Goal: Complete application form: Complete application form

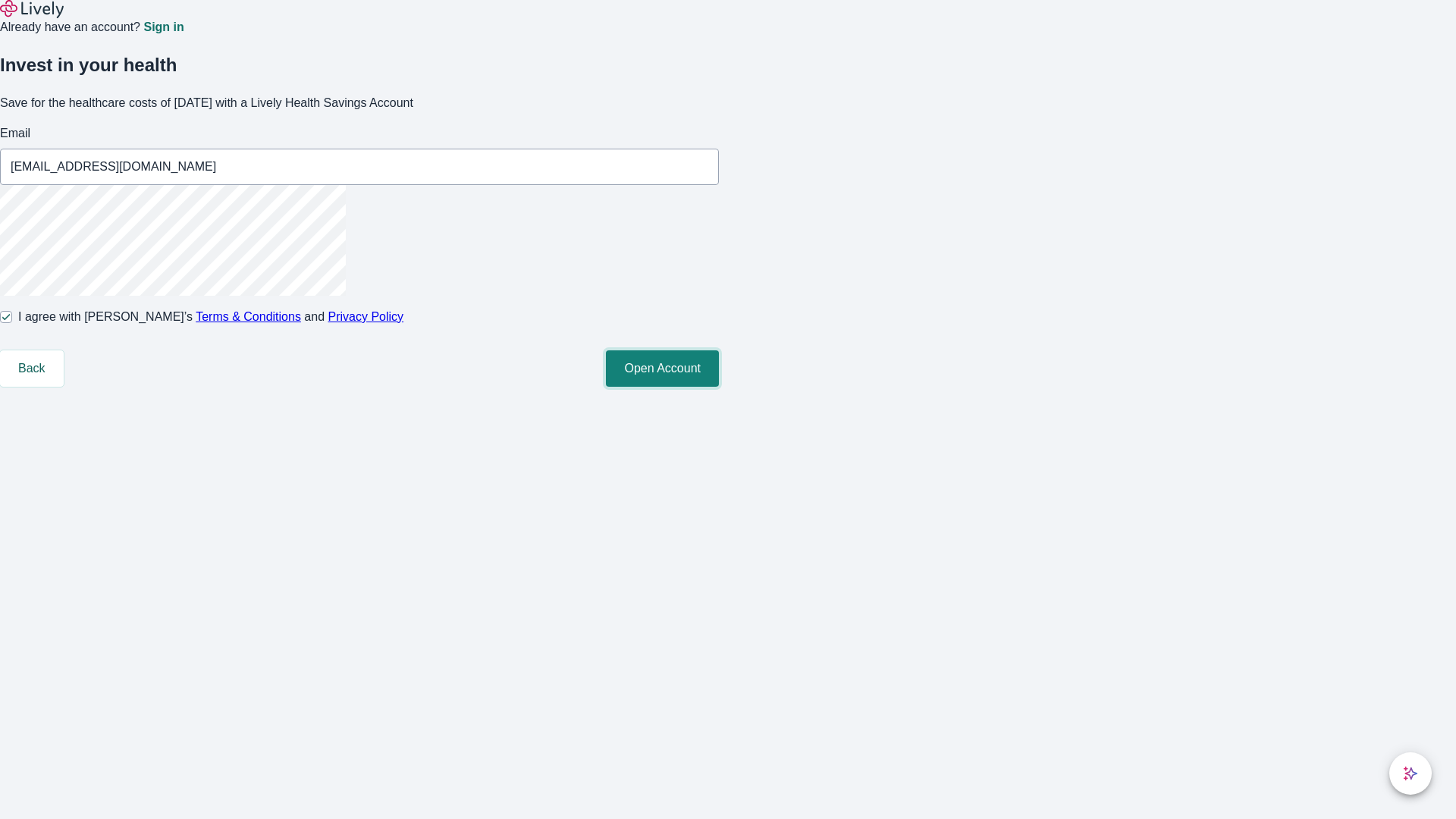
click at [719, 387] on button "Open Account" at bounding box center [663, 368] width 113 height 36
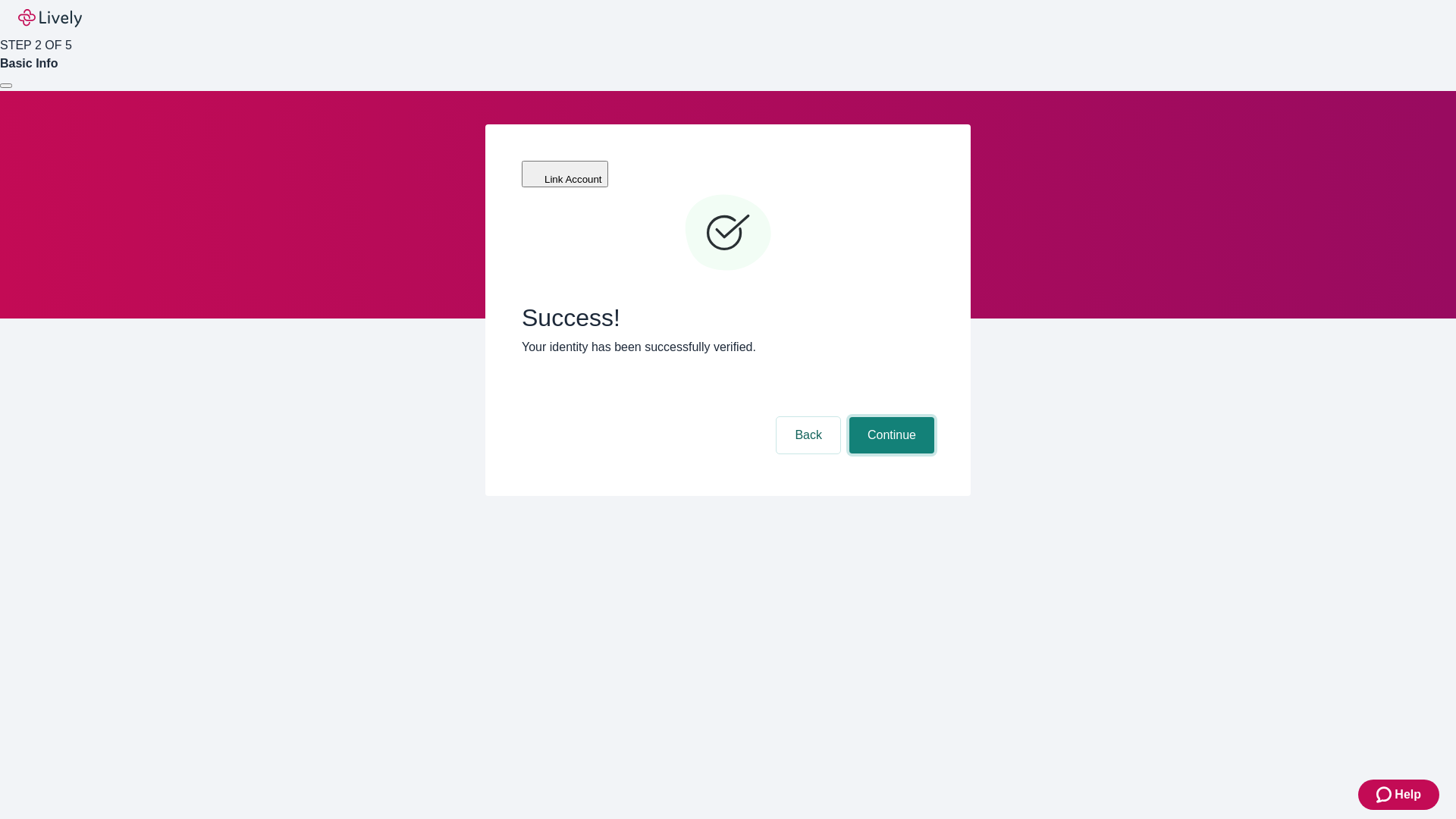
click at [890, 417] on button "Continue" at bounding box center [892, 435] width 85 height 36
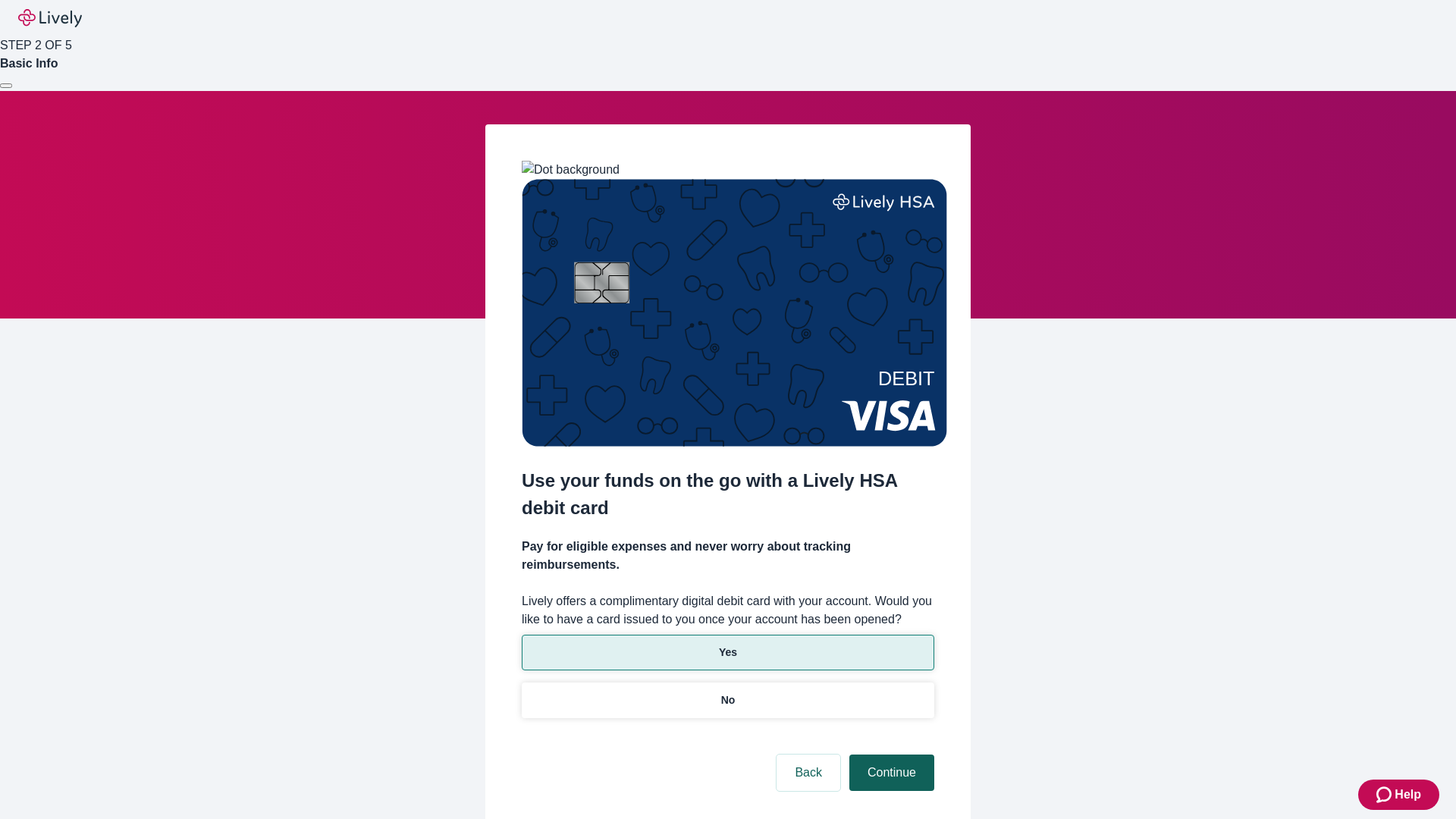
click at [728, 644] on p "Yes" at bounding box center [728, 652] width 18 height 16
click at [890, 754] on button "Continue" at bounding box center [892, 772] width 85 height 36
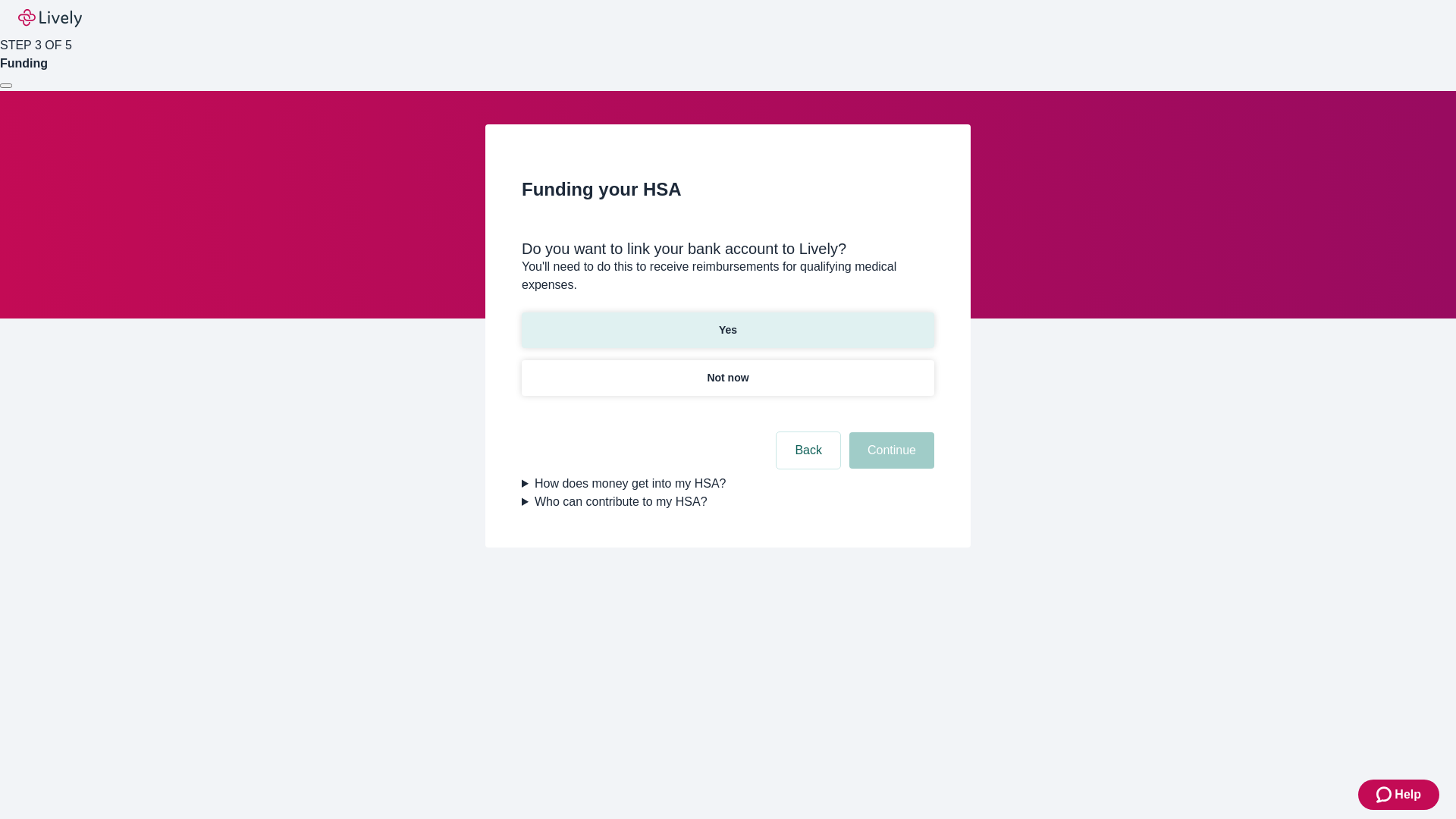
click at [728, 322] on p "Yes" at bounding box center [728, 330] width 18 height 16
click at [890, 432] on button "Continue" at bounding box center [892, 450] width 85 height 36
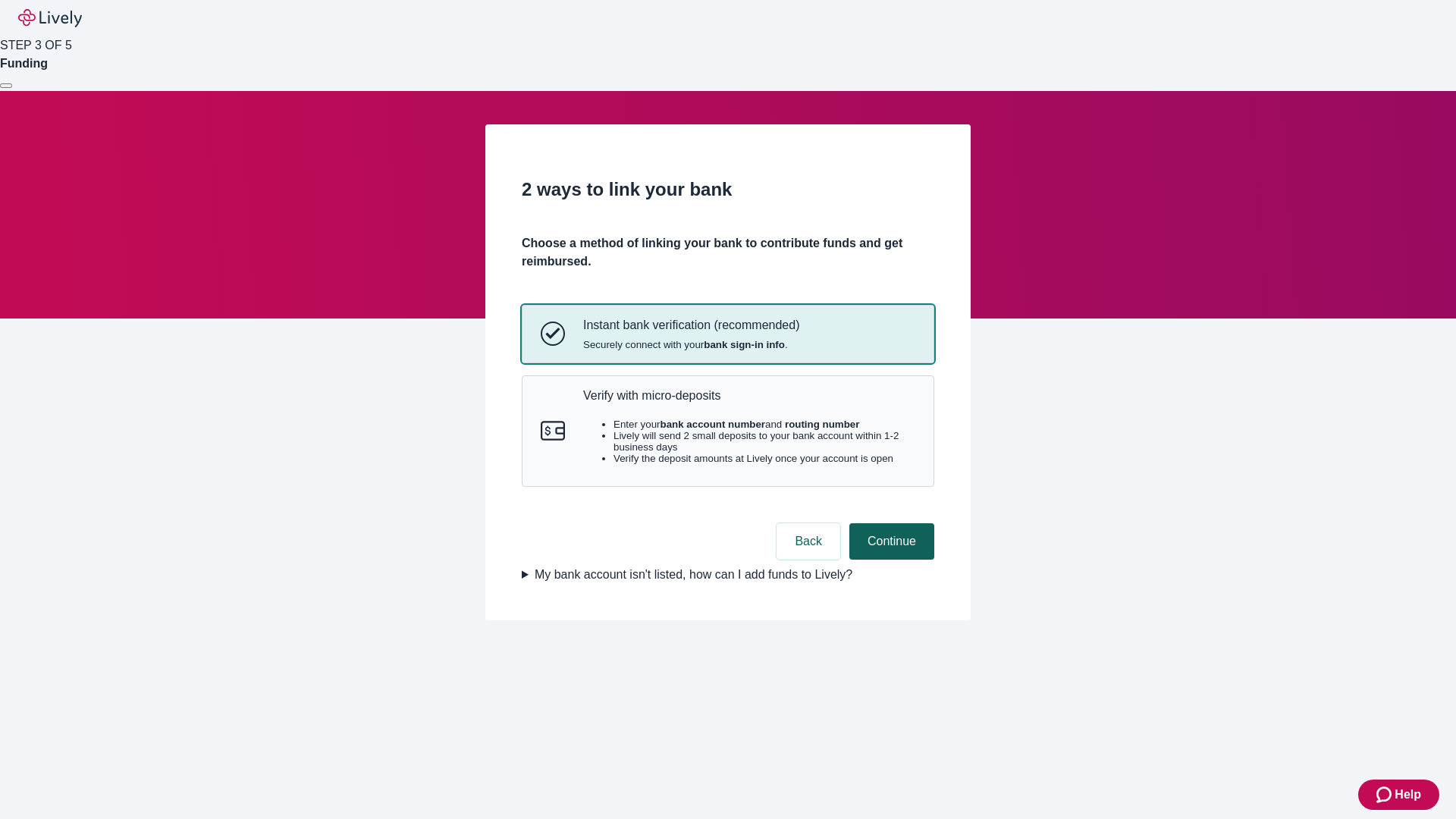
click at [749, 403] on p "Verify with micro-deposits" at bounding box center [749, 395] width 332 height 15
click at [890, 559] on button "Continue" at bounding box center [892, 541] width 85 height 36
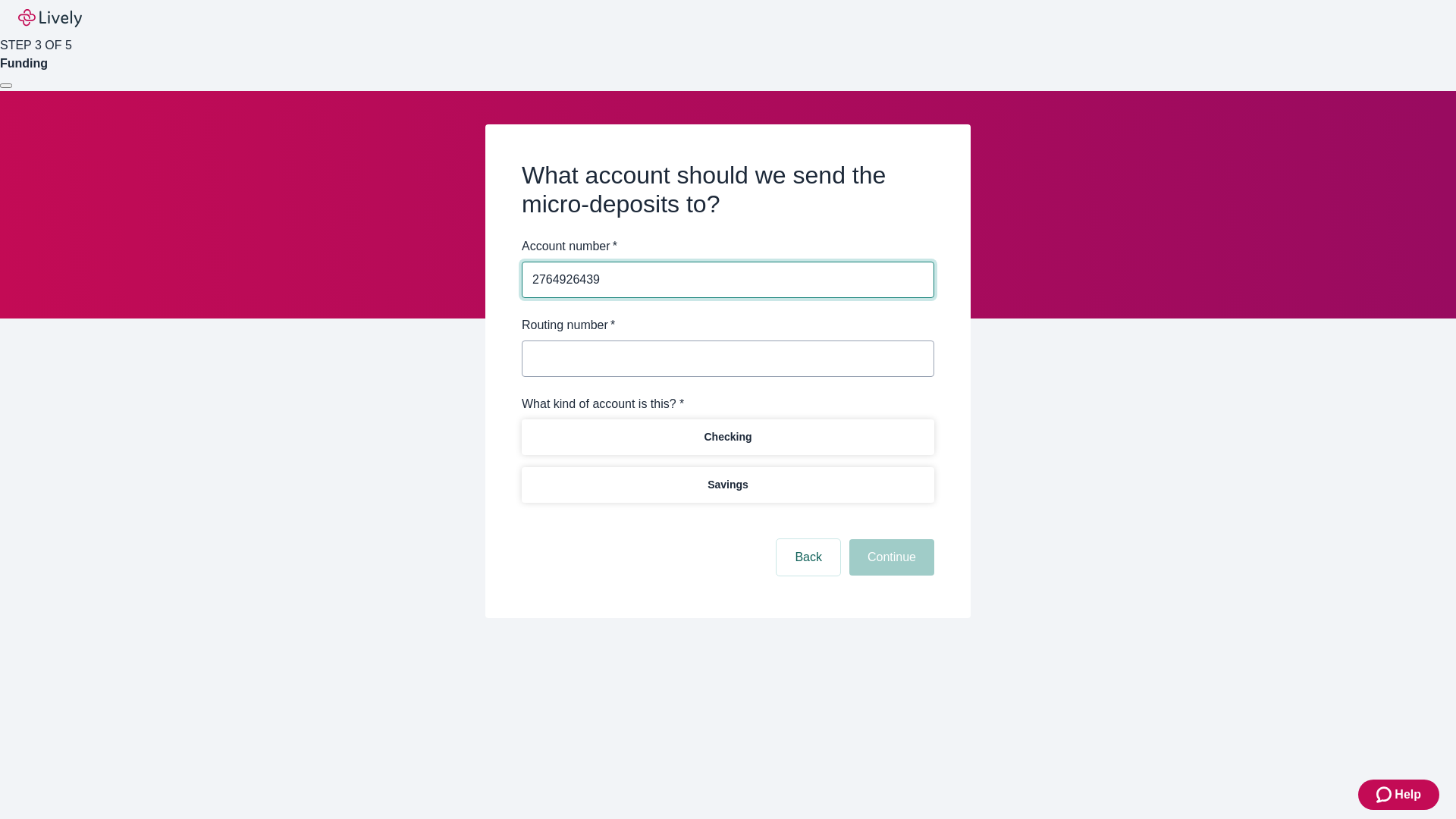
type input "2764926439"
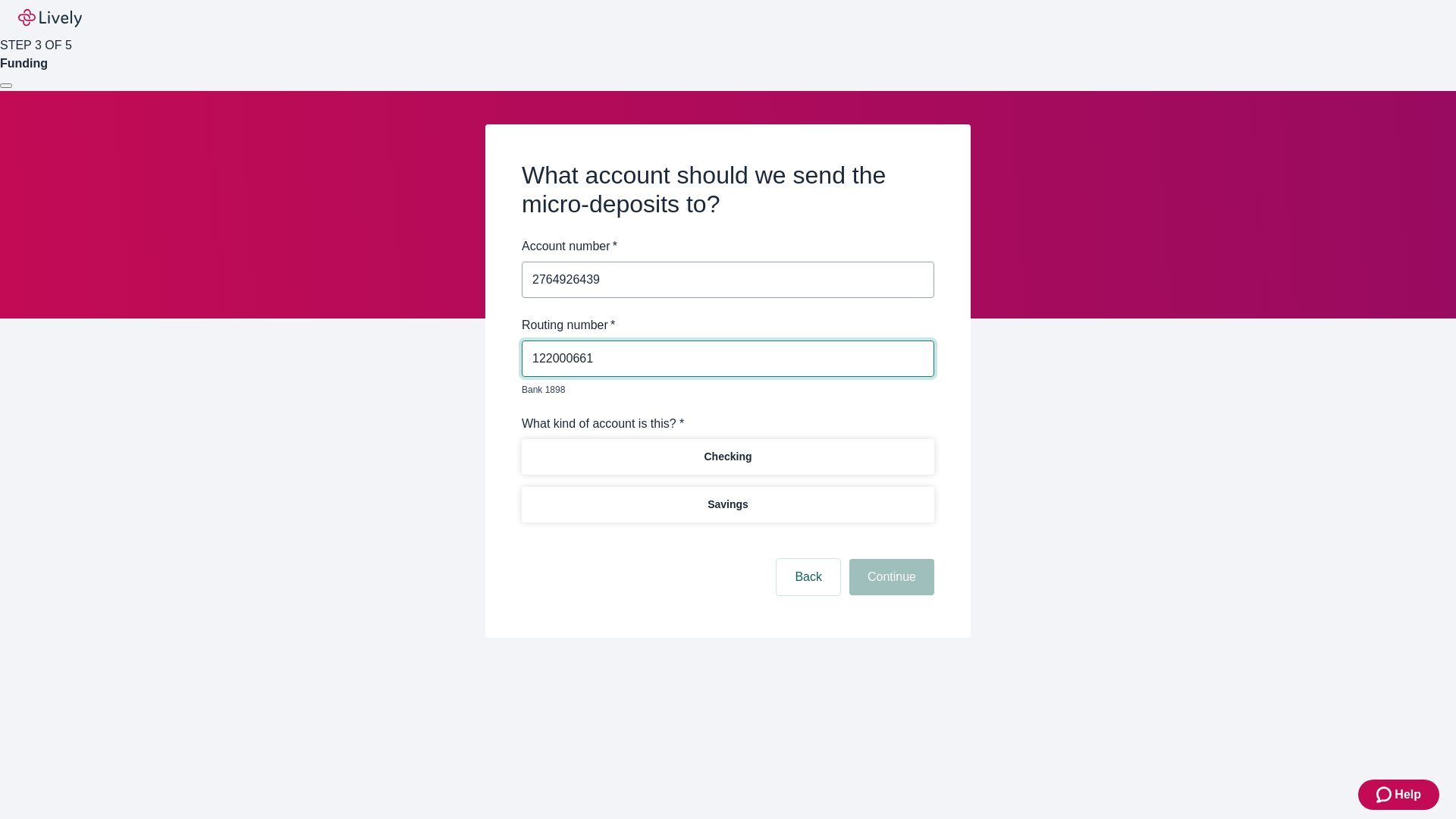
type input "122000661"
click at [728, 448] on p "Checking" at bounding box center [728, 456] width 48 height 16
click at [890, 559] on button "Continue" at bounding box center [892, 576] width 85 height 36
